Goal: Use online tool/utility: Utilize a website feature to perform a specific function

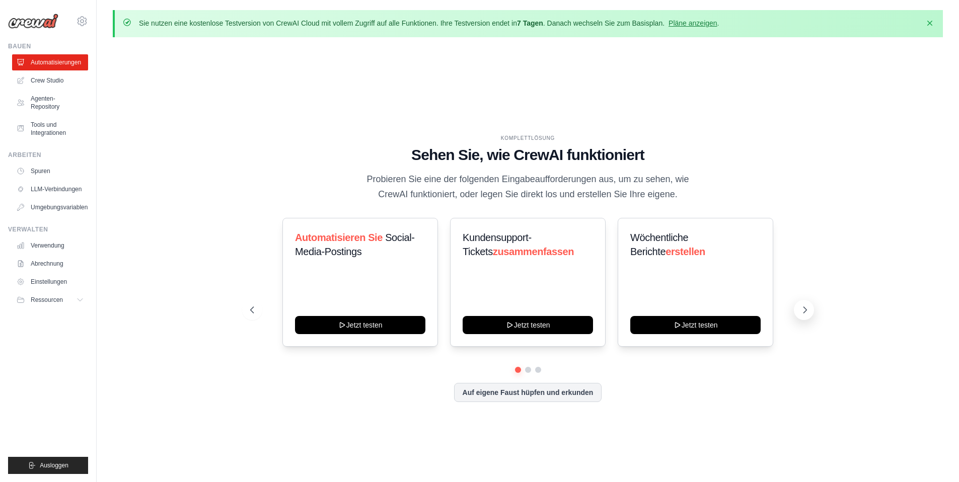
click at [802, 309] on icon at bounding box center [805, 310] width 10 height 10
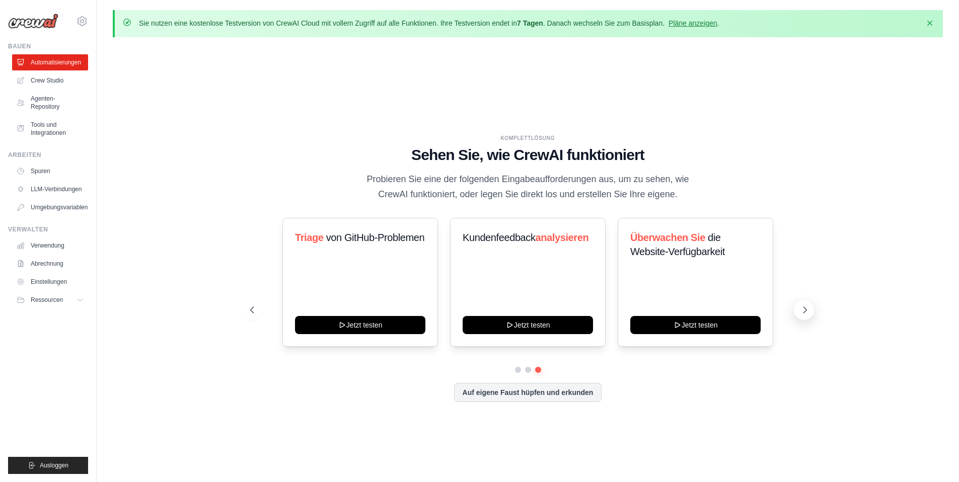
click at [802, 309] on icon at bounding box center [805, 310] width 10 height 10
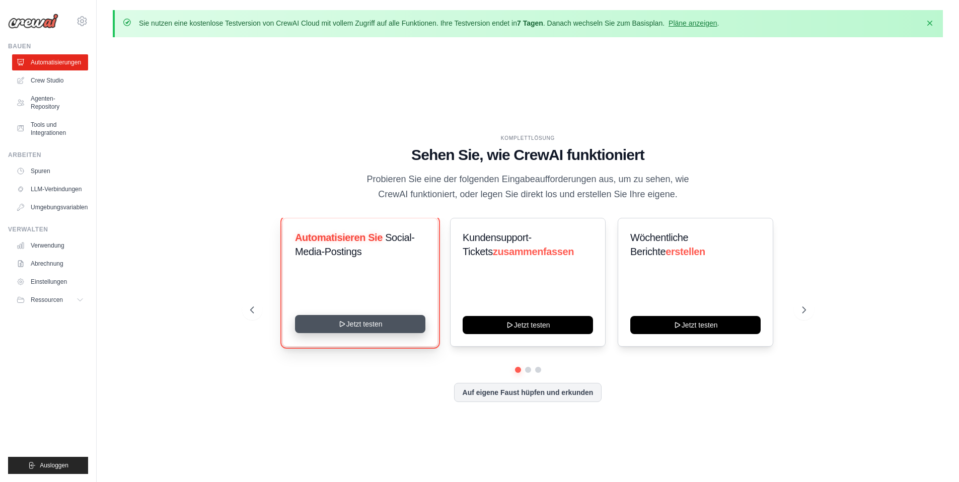
click at [359, 328] on button "Jetzt testen" at bounding box center [360, 324] width 130 height 18
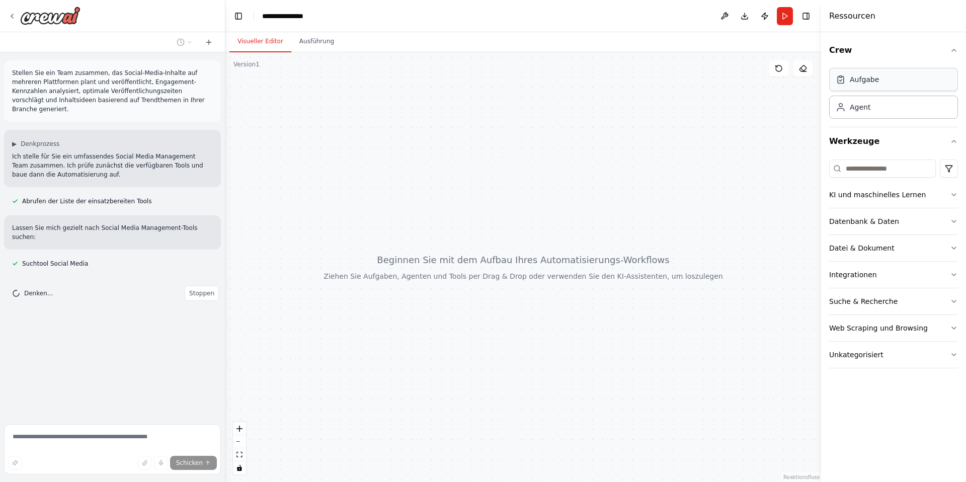
click at [895, 83] on div "Aufgabe" at bounding box center [894, 79] width 129 height 23
click at [884, 111] on div "Agent" at bounding box center [894, 106] width 129 height 23
click at [871, 111] on div "Agent" at bounding box center [894, 106] width 129 height 23
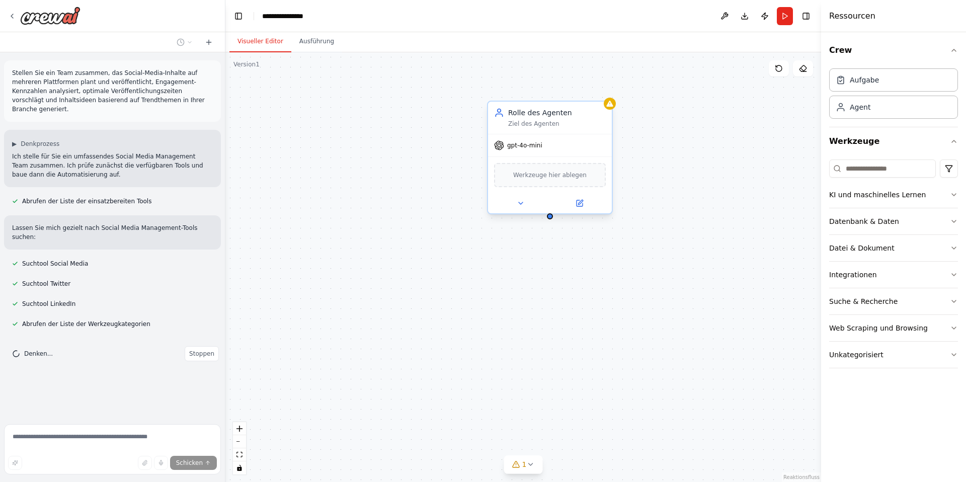
drag, startPoint x: 559, startPoint y: 192, endPoint x: 544, endPoint y: 130, distance: 63.6
click at [544, 130] on div "Rolle des Agenten Ziel des Agenten" at bounding box center [550, 118] width 124 height 32
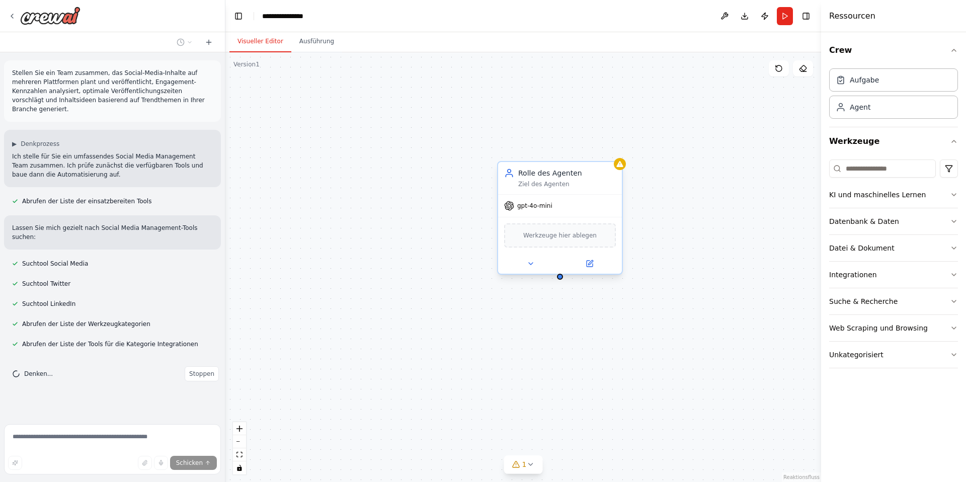
click at [548, 183] on font "Ziel des Agenten" at bounding box center [543, 184] width 51 height 7
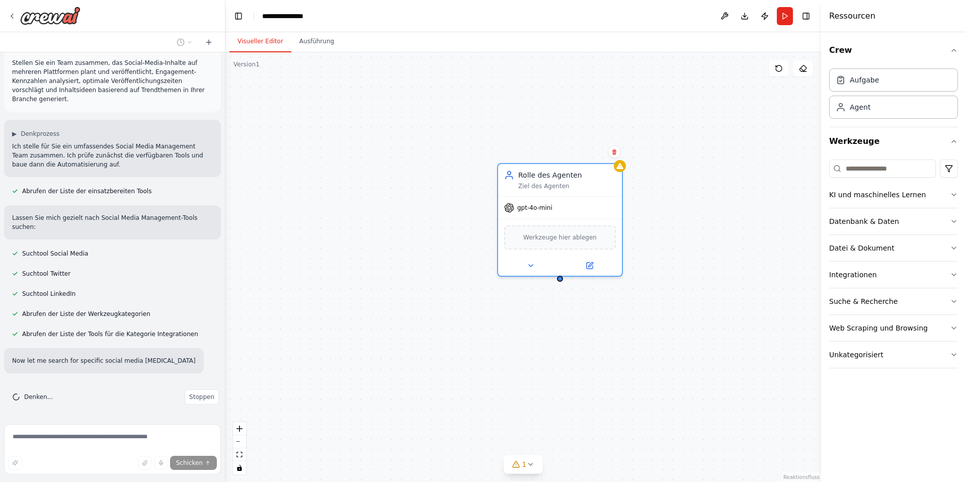
scroll to position [30, 0]
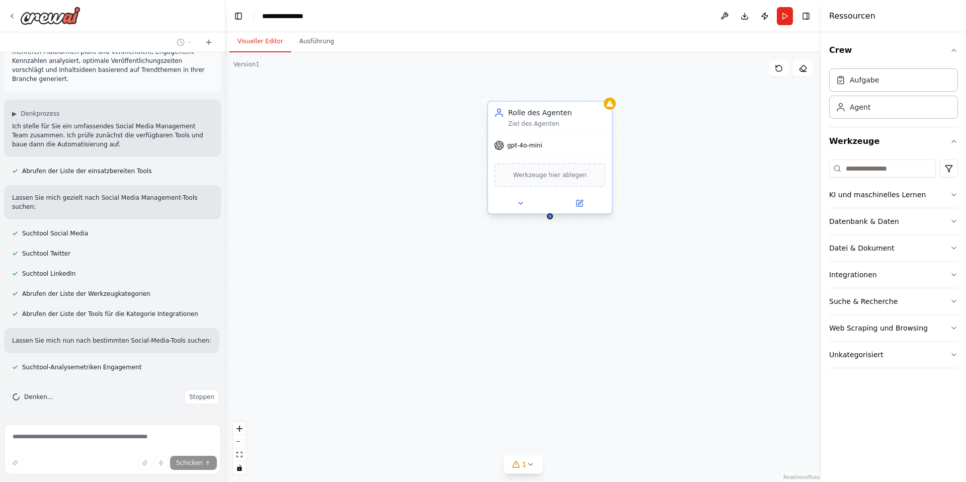
click at [543, 183] on div "Werkzeuge hier ablegen" at bounding box center [550, 175] width 112 height 24
click at [525, 203] on button at bounding box center [520, 203] width 57 height 12
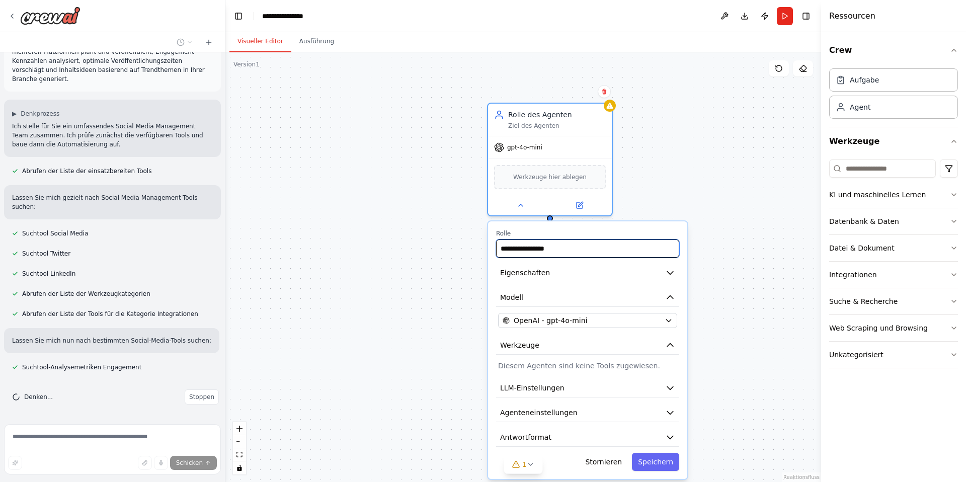
click at [541, 251] on input "**********" at bounding box center [587, 249] width 183 height 18
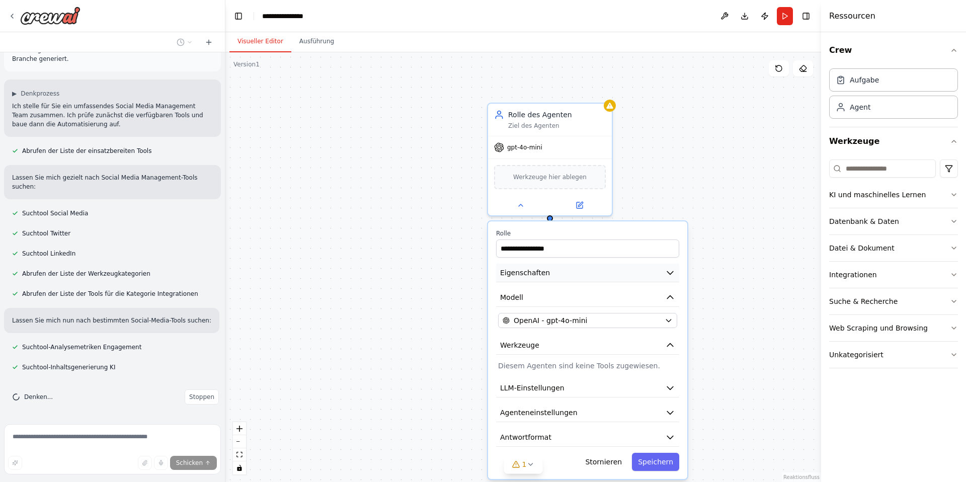
click at [578, 273] on button "Eigenschaften" at bounding box center [587, 273] width 183 height 19
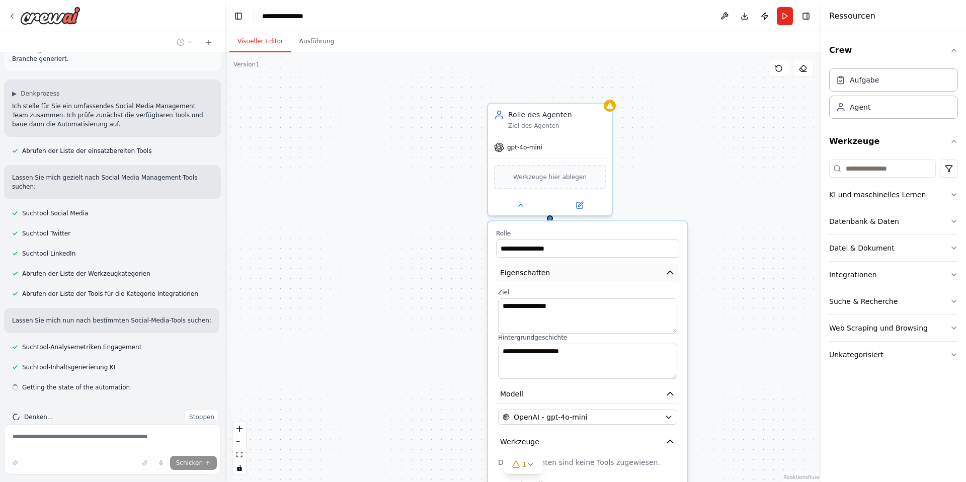
scroll to position [70, 0]
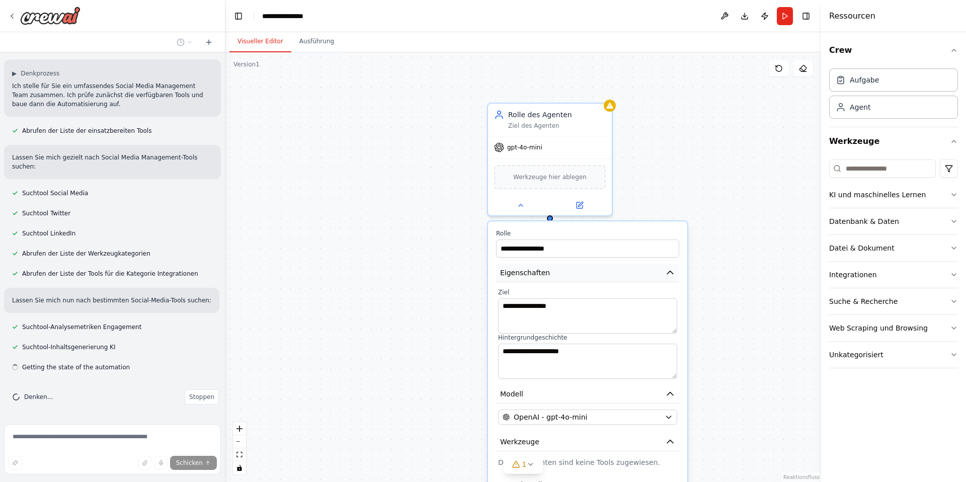
click at [578, 273] on button "Eigenschaften" at bounding box center [587, 273] width 183 height 19
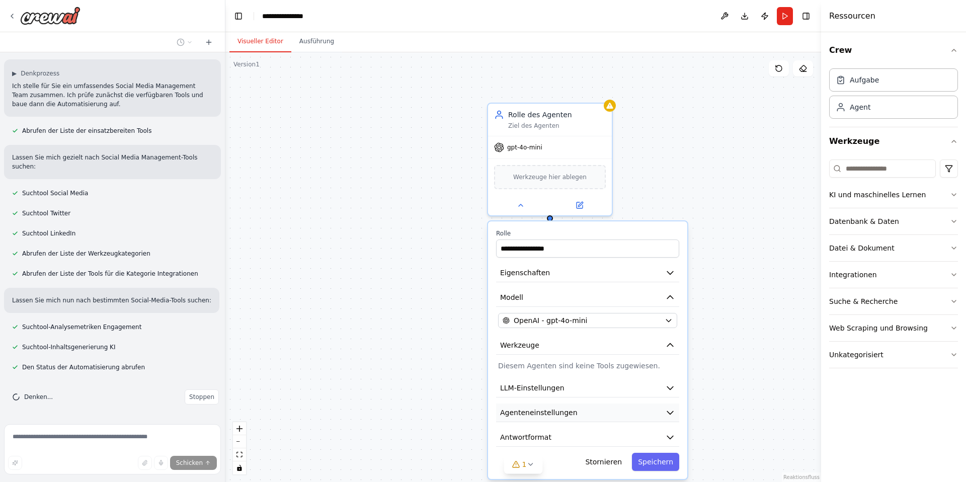
click at [611, 410] on button "Agenteneinstellungen" at bounding box center [587, 413] width 183 height 19
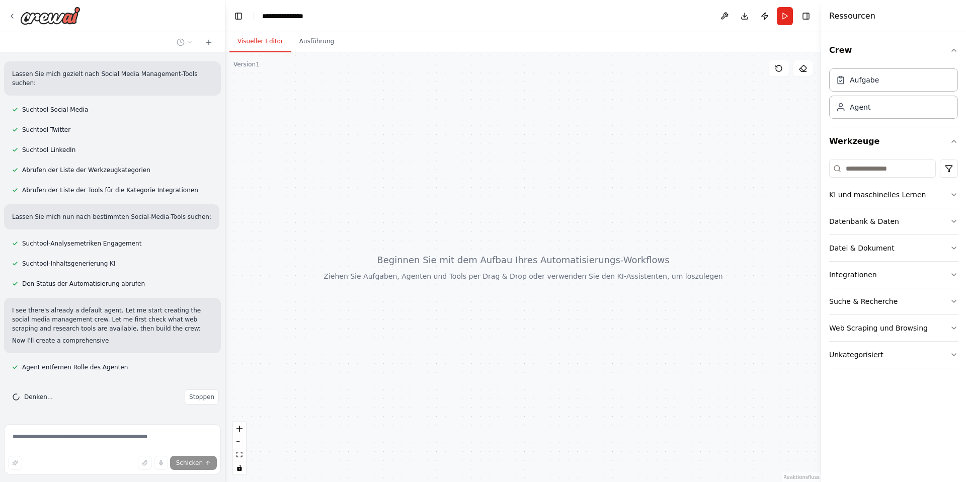
click at [602, 158] on div at bounding box center [524, 267] width 596 height 430
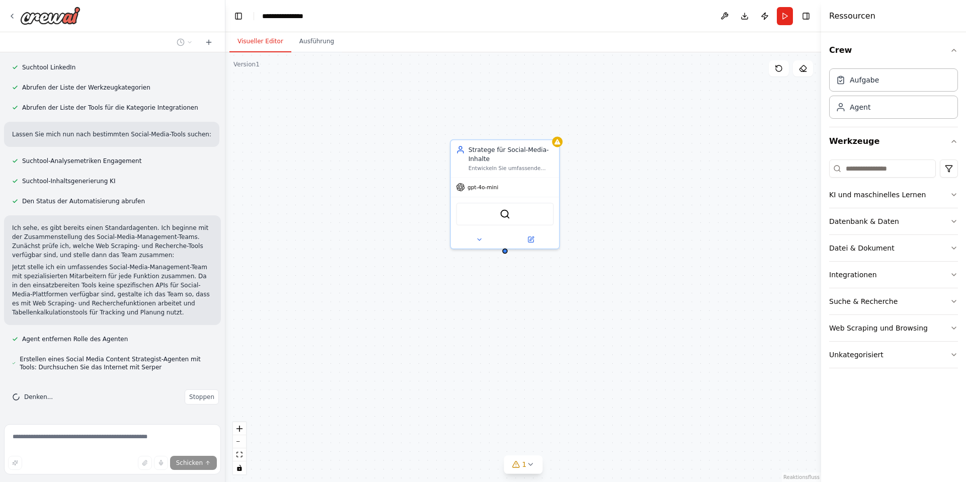
scroll to position [265, 0]
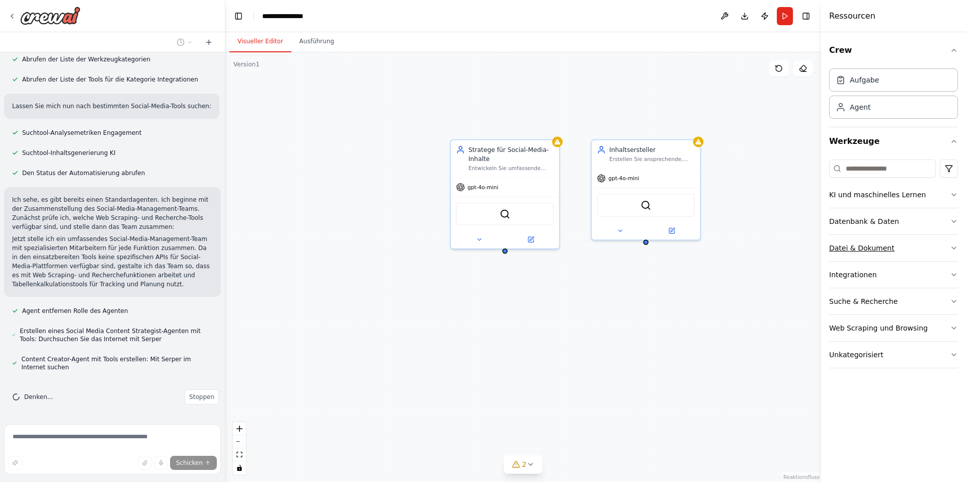
click at [859, 250] on font "Datei & Dokument" at bounding box center [862, 248] width 65 height 8
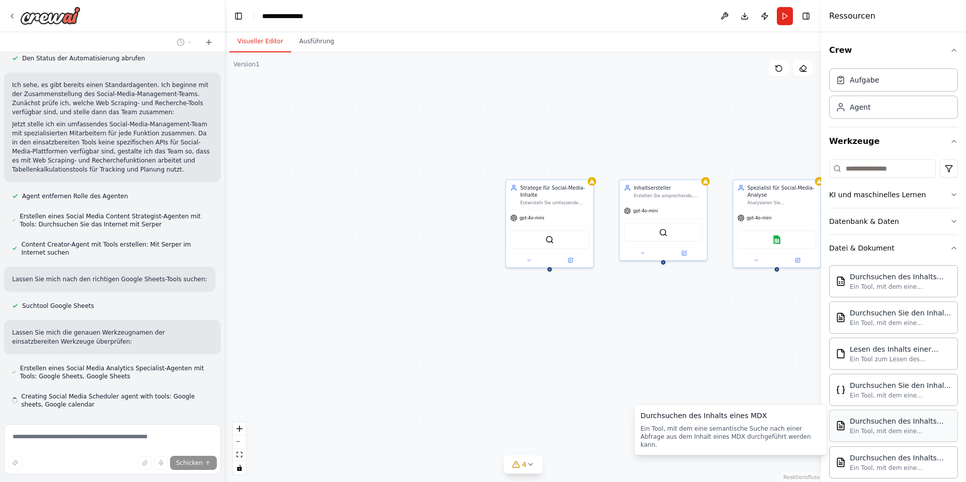
scroll to position [417, 0]
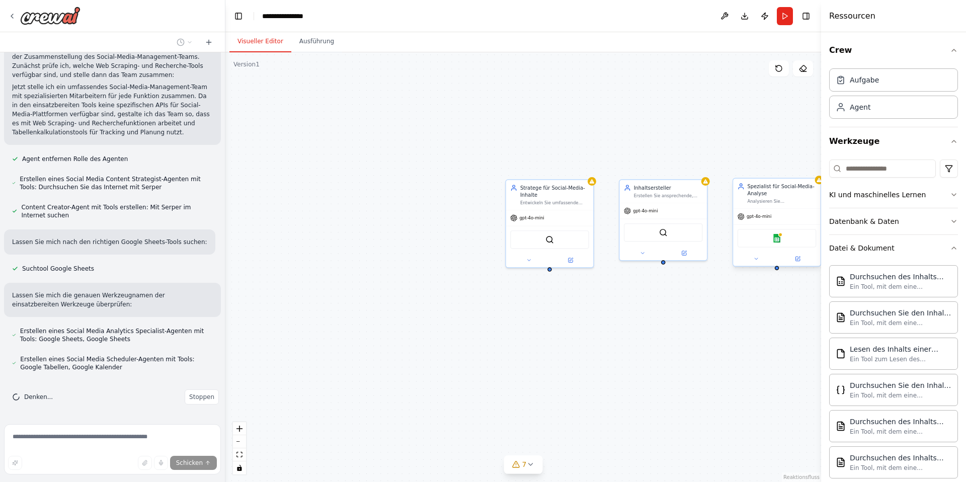
click at [776, 200] on font "Analysieren Sie Leistungskennzahlen für soziale Medien, verfolgen Sie Engagemen…" at bounding box center [782, 230] width 68 height 62
click at [779, 242] on img at bounding box center [777, 238] width 9 height 9
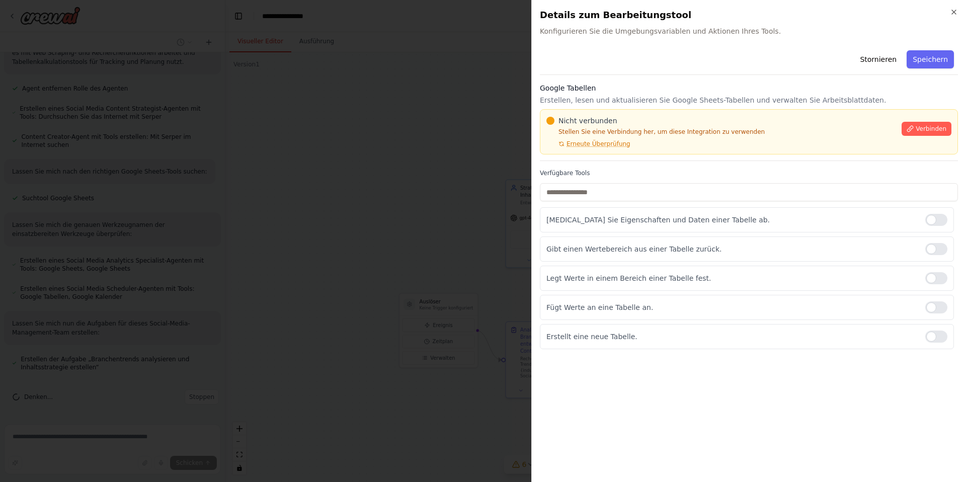
scroll to position [507, 0]
